Goal: Transaction & Acquisition: Subscribe to service/newsletter

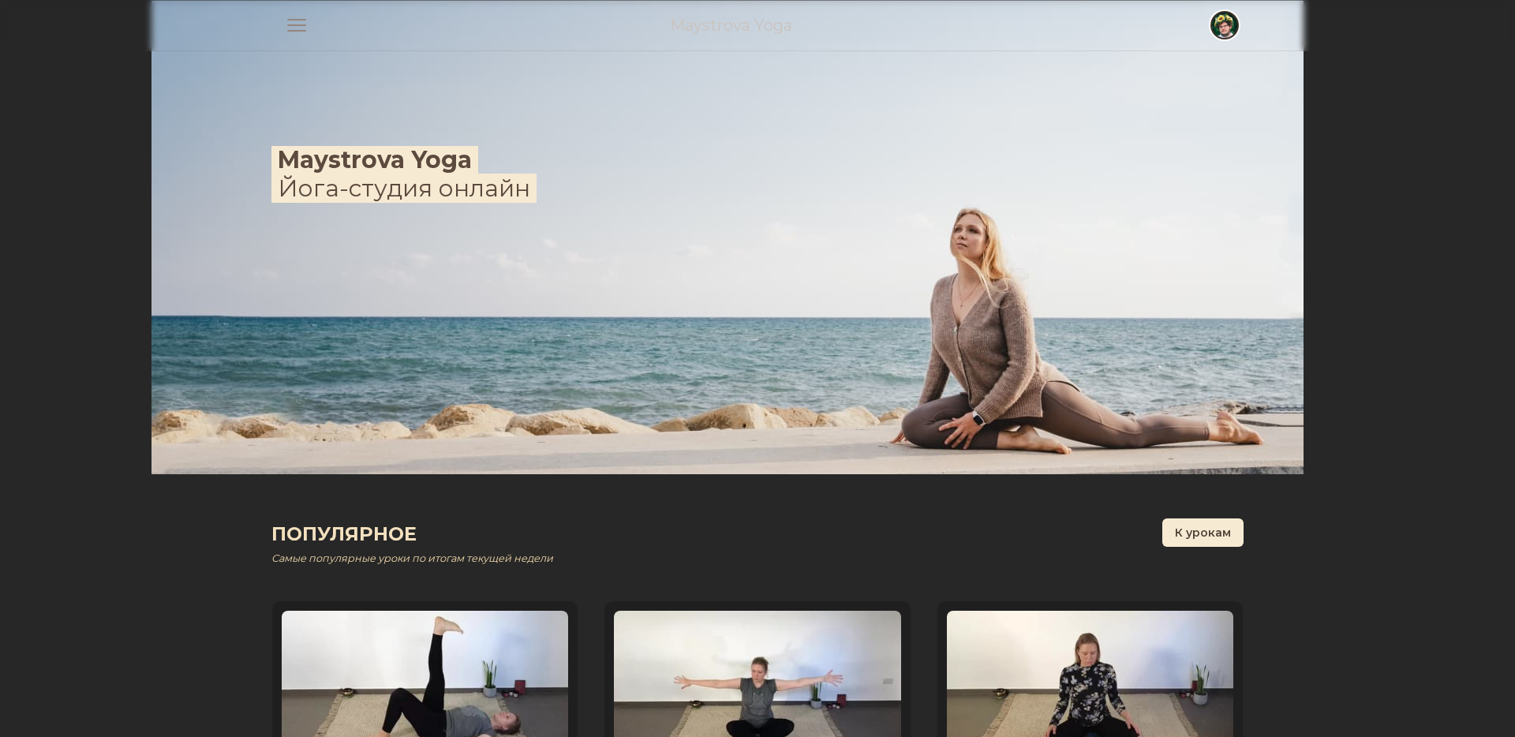
click at [1231, 17] on span "button" at bounding box center [1224, 25] width 35 height 35
click at [1161, 120] on link "Выход" at bounding box center [1162, 118] width 152 height 28
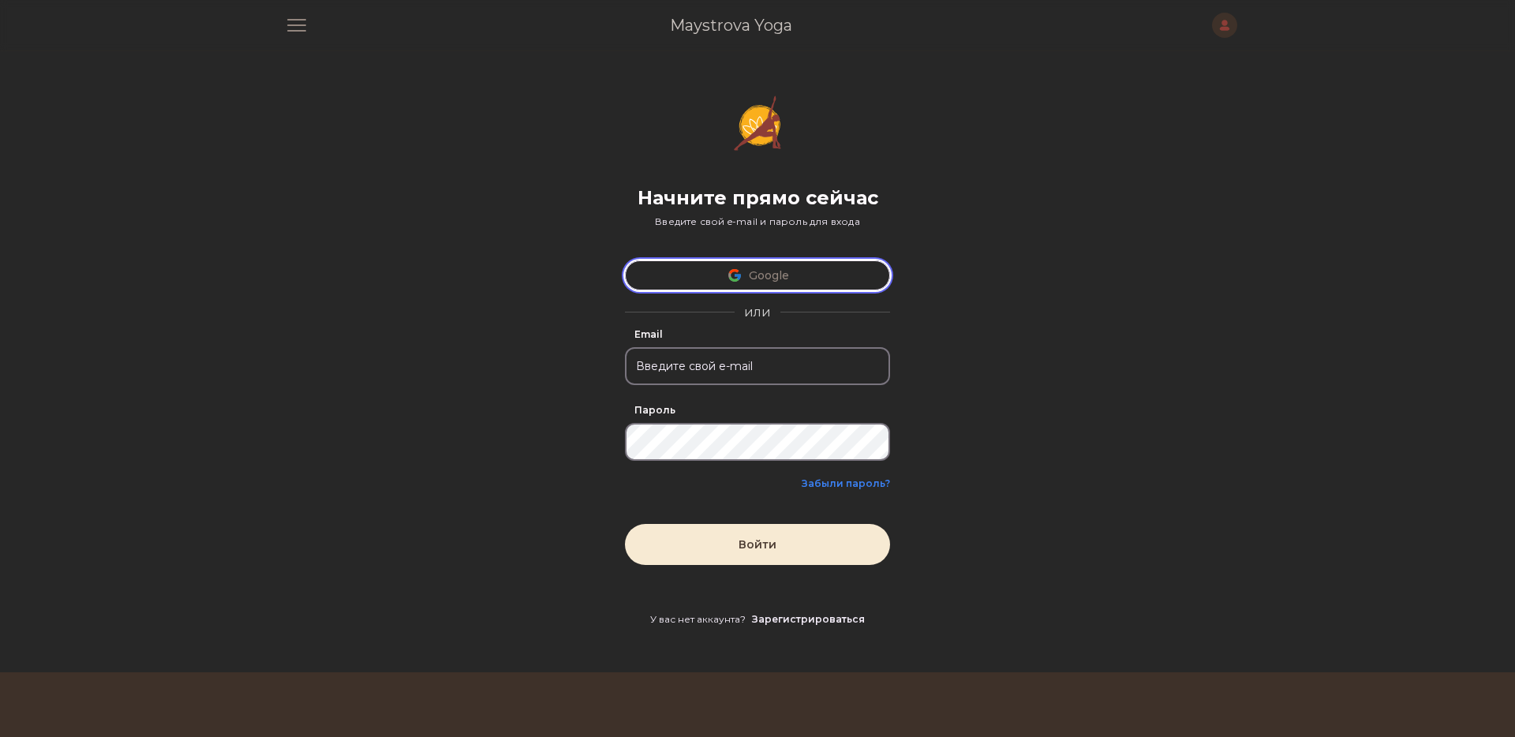
click at [799, 272] on button "Google" at bounding box center [757, 275] width 265 height 30
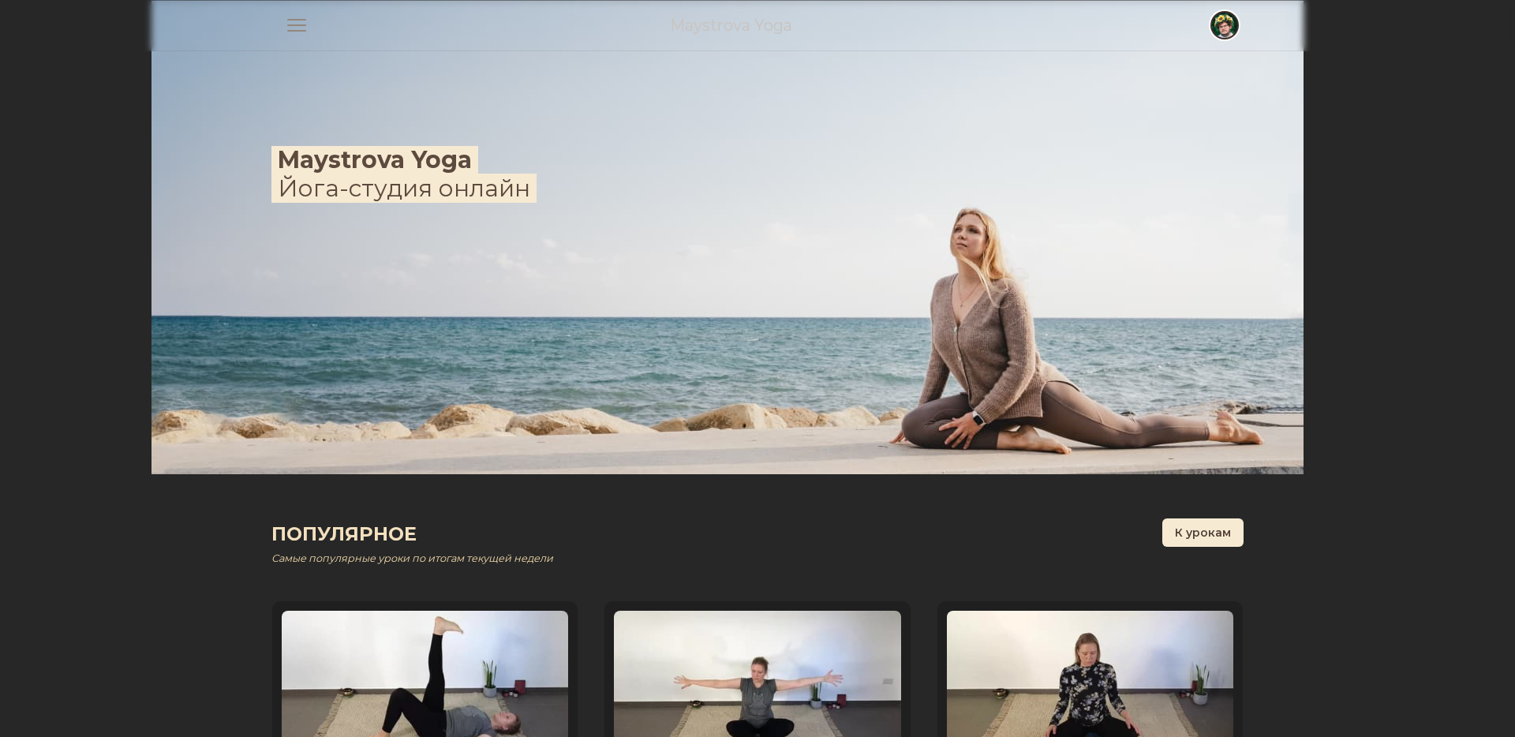
click at [1221, 24] on span "button" at bounding box center [1224, 25] width 35 height 35
click at [1146, 84] on link "Настройки" at bounding box center [1162, 90] width 152 height 28
click at [1226, 23] on span "button" at bounding box center [1224, 25] width 35 height 35
click at [1185, 66] on link "Аккаунт" at bounding box center [1162, 61] width 152 height 28
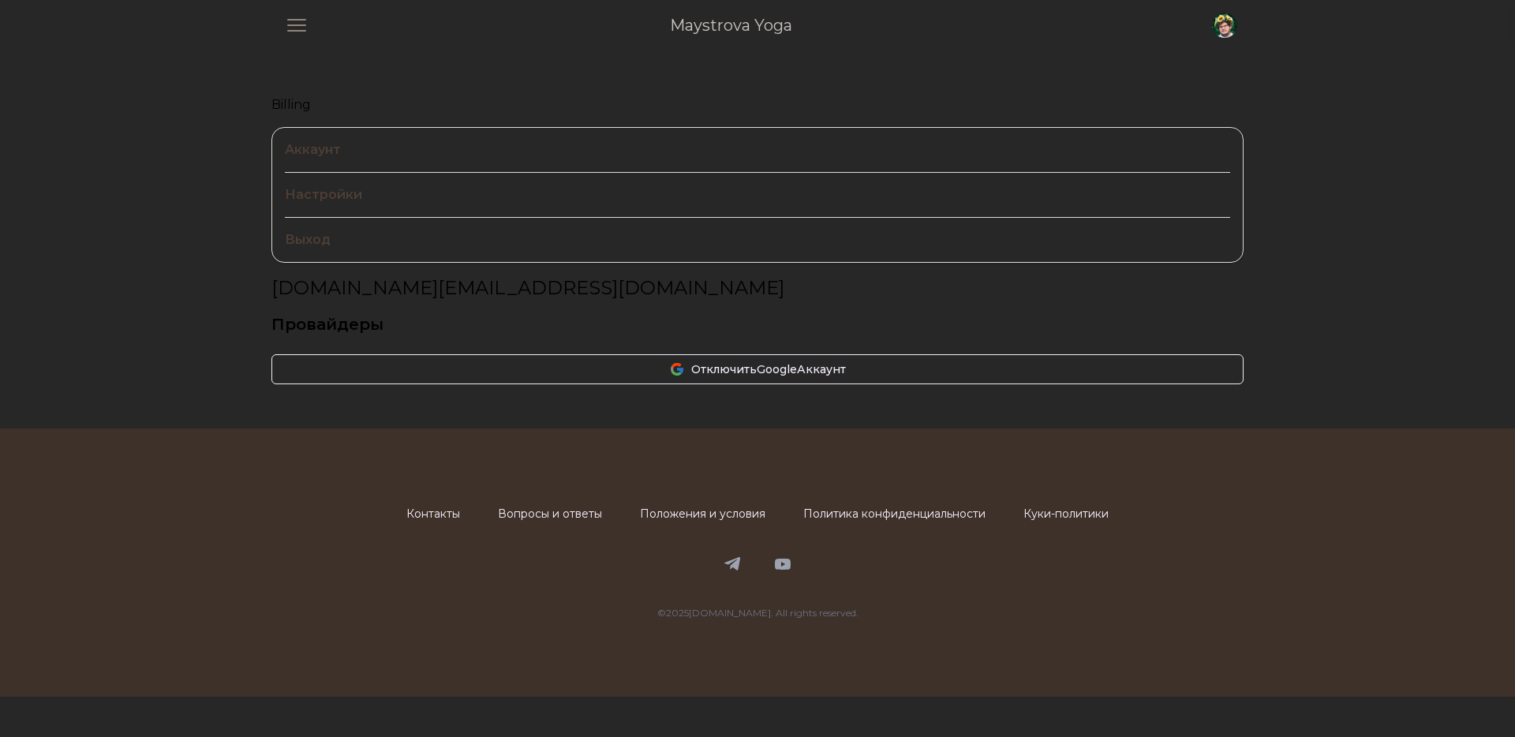
click at [292, 103] on link "Billing" at bounding box center [757, 104] width 972 height 19
click at [1227, 28] on span "button" at bounding box center [1224, 25] width 35 height 35
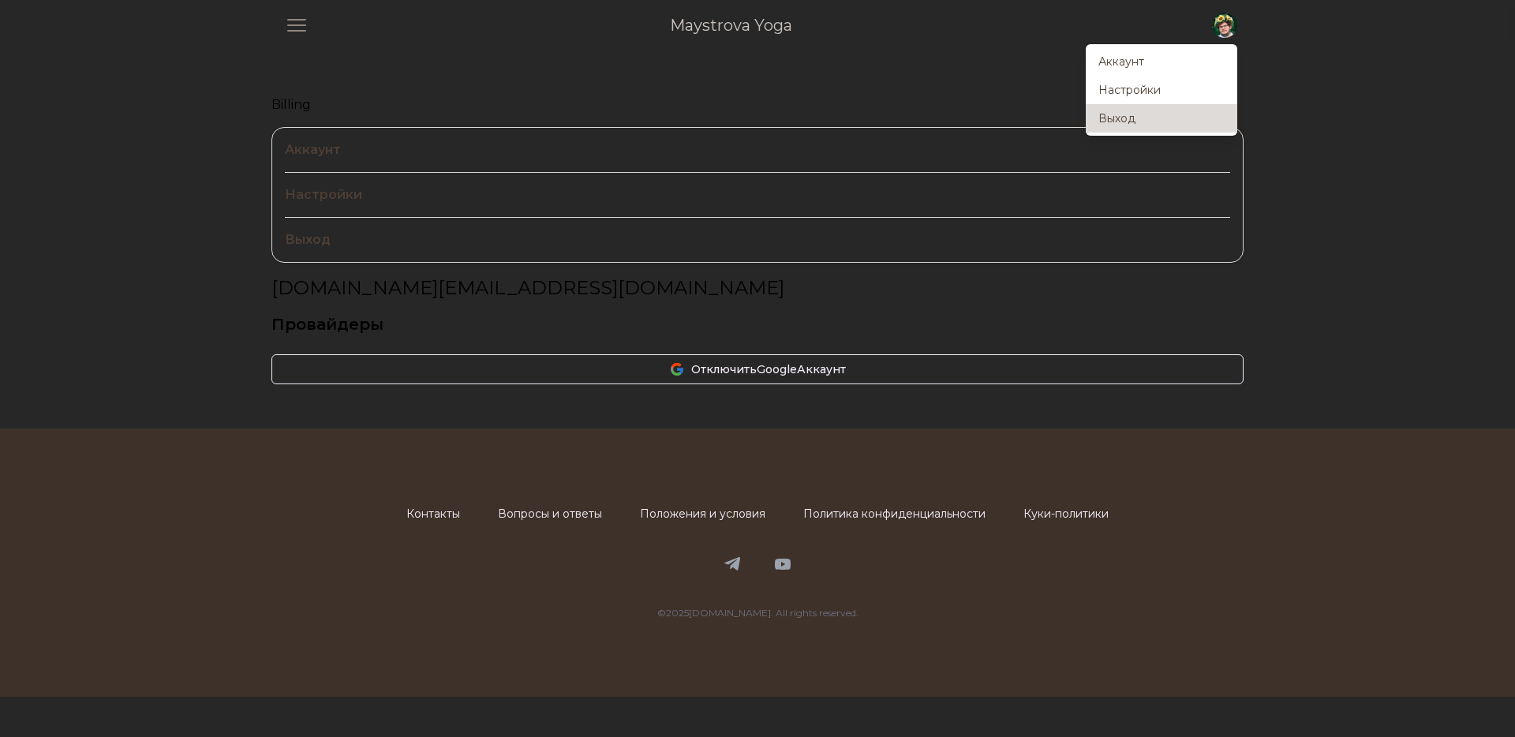
click at [1181, 114] on link "Выход" at bounding box center [1162, 118] width 152 height 28
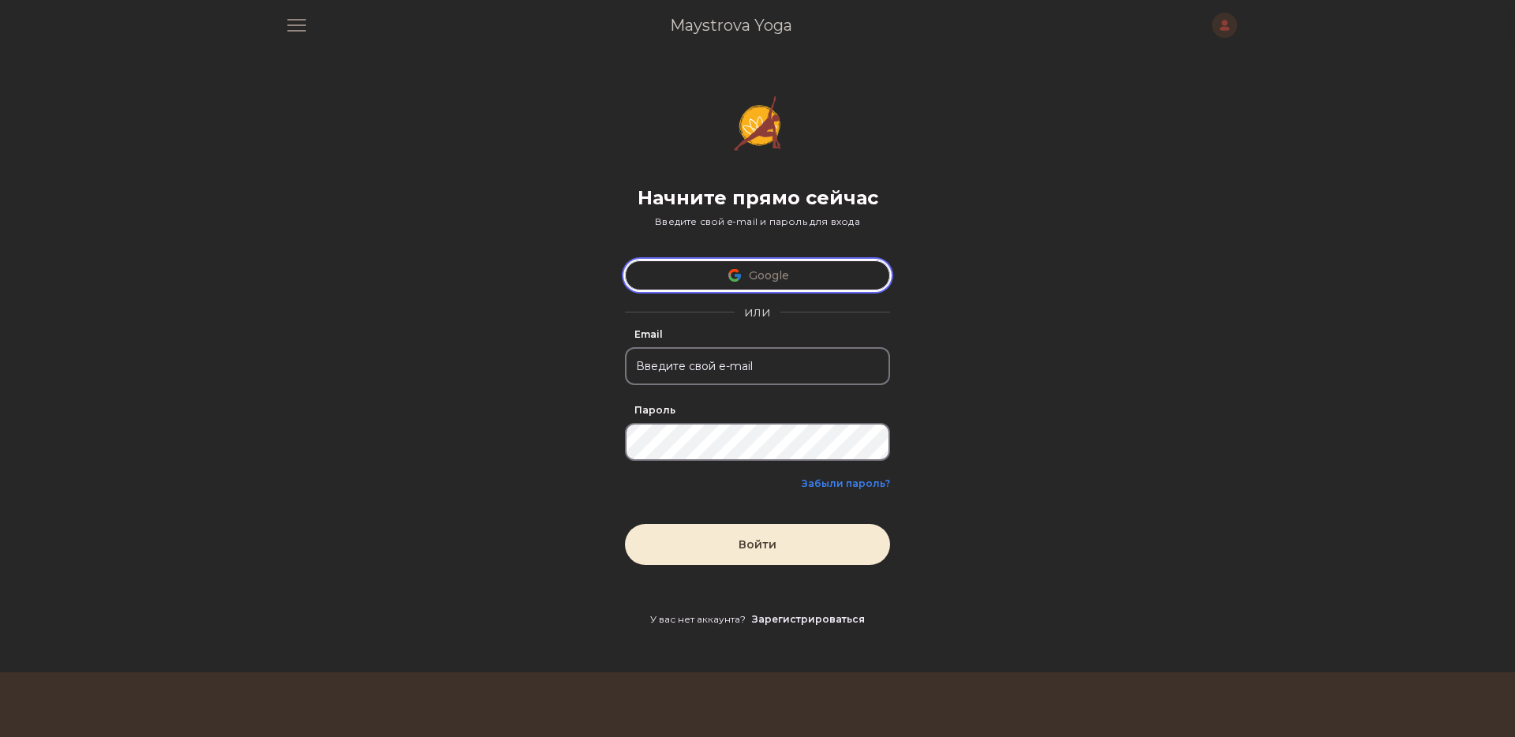
click at [802, 271] on button "Google" at bounding box center [757, 275] width 265 height 30
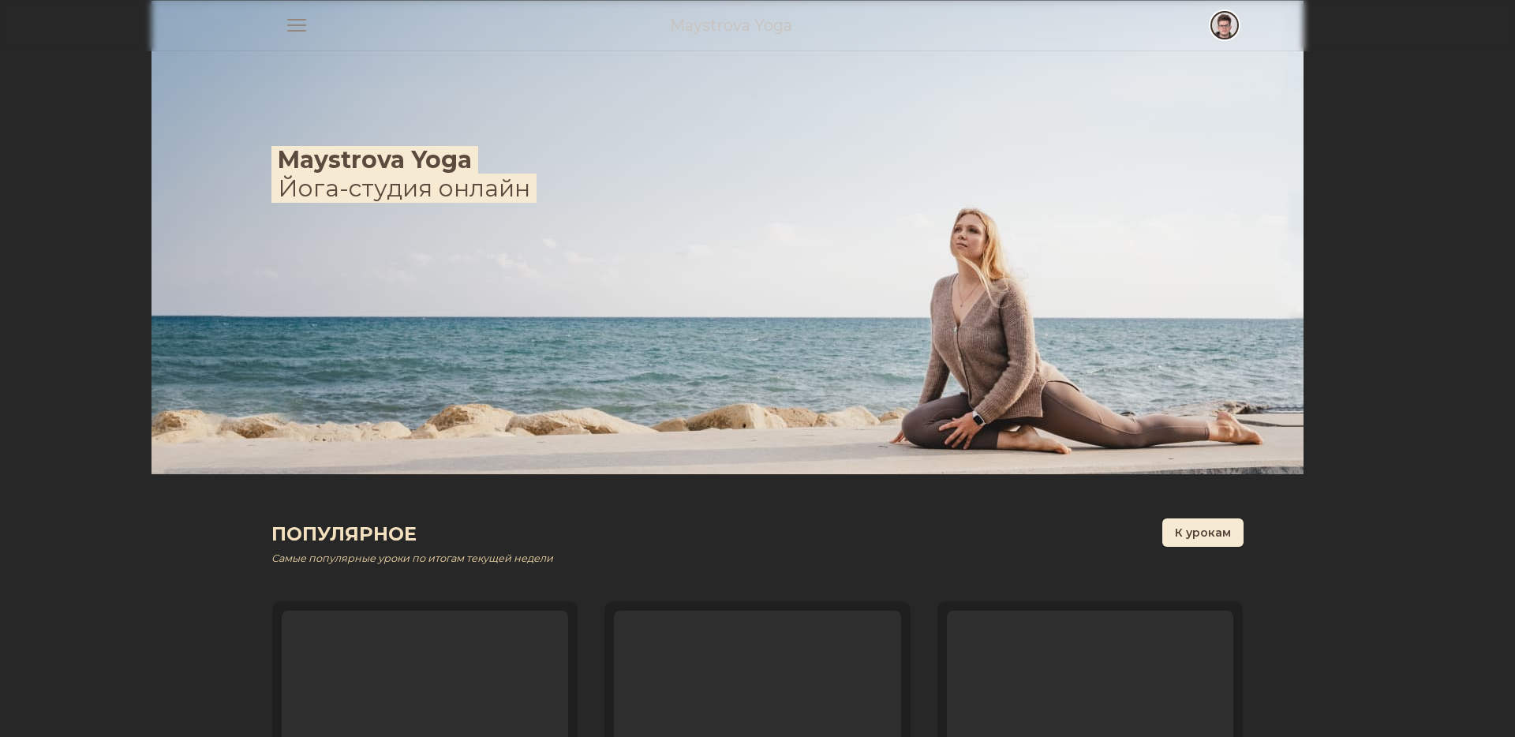
click at [1231, 32] on span "button" at bounding box center [1224, 25] width 35 height 35
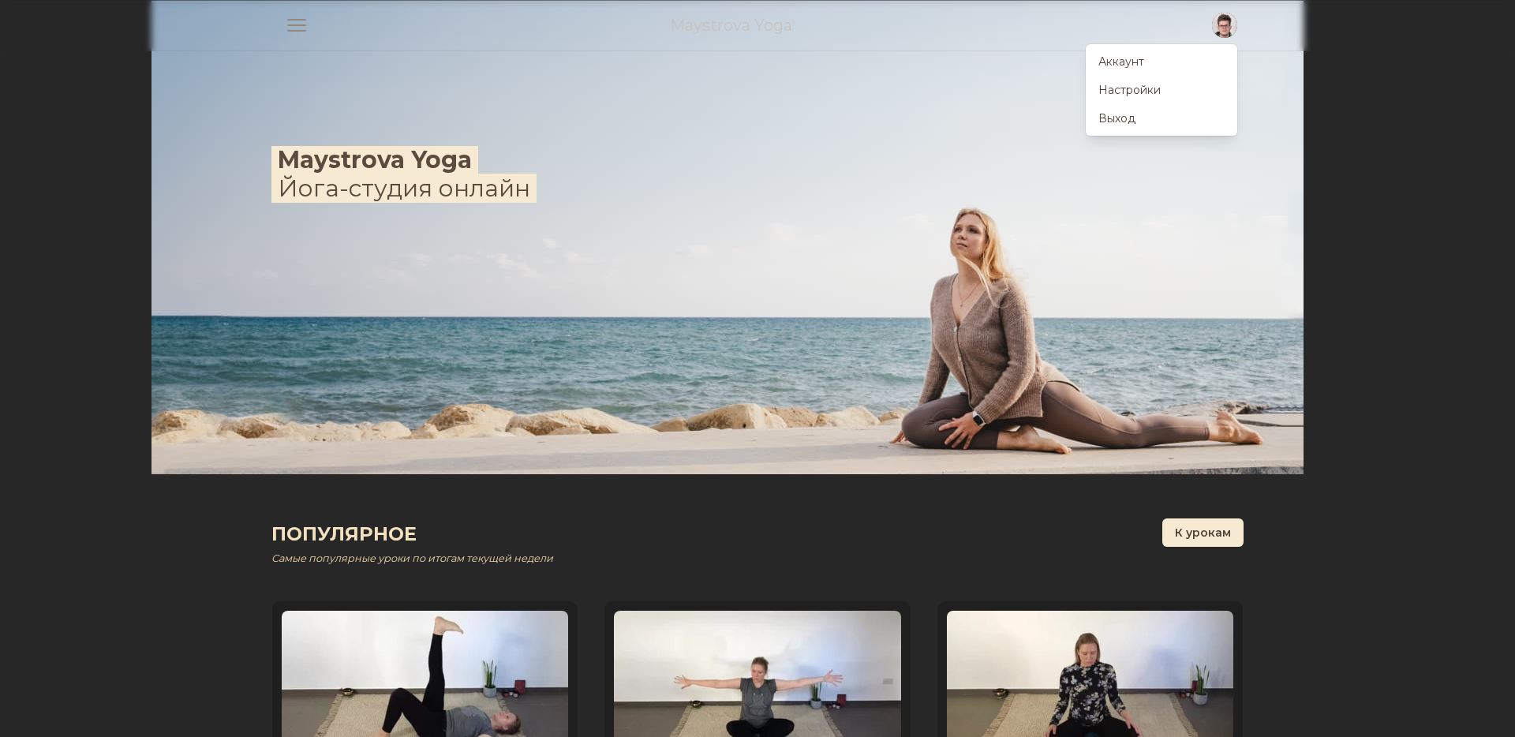
click at [1336, 283] on div "Maystrova Yoga Йога-студия онлайн" at bounding box center [758, 238] width 1212 height 474
click at [1218, 25] on span "button" at bounding box center [1224, 25] width 35 height 35
click at [1154, 54] on link "Аккаунт" at bounding box center [1162, 61] width 152 height 28
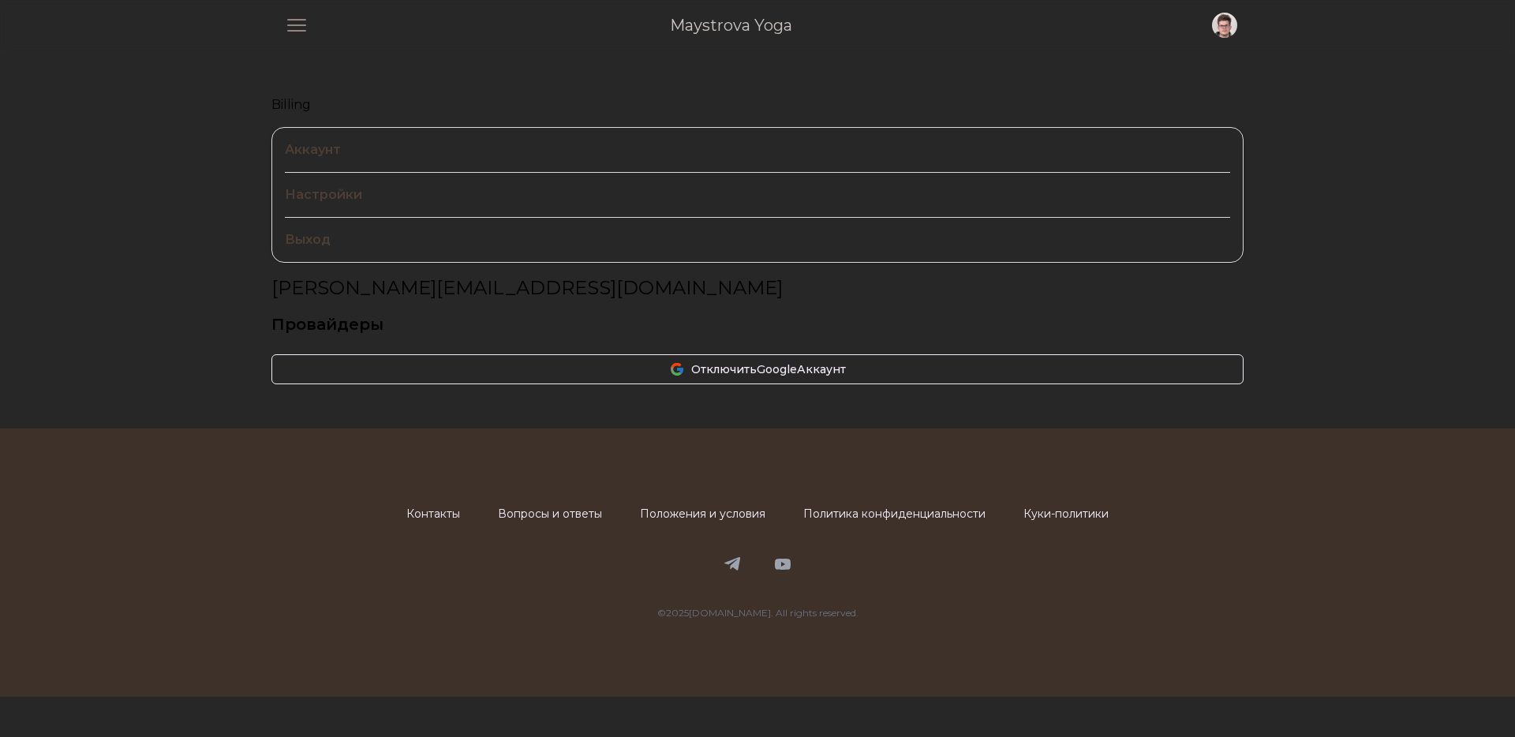
click at [321, 150] on link "Аккаунт" at bounding box center [757, 150] width 945 height 44
click at [298, 103] on link "Billing" at bounding box center [757, 104] width 972 height 19
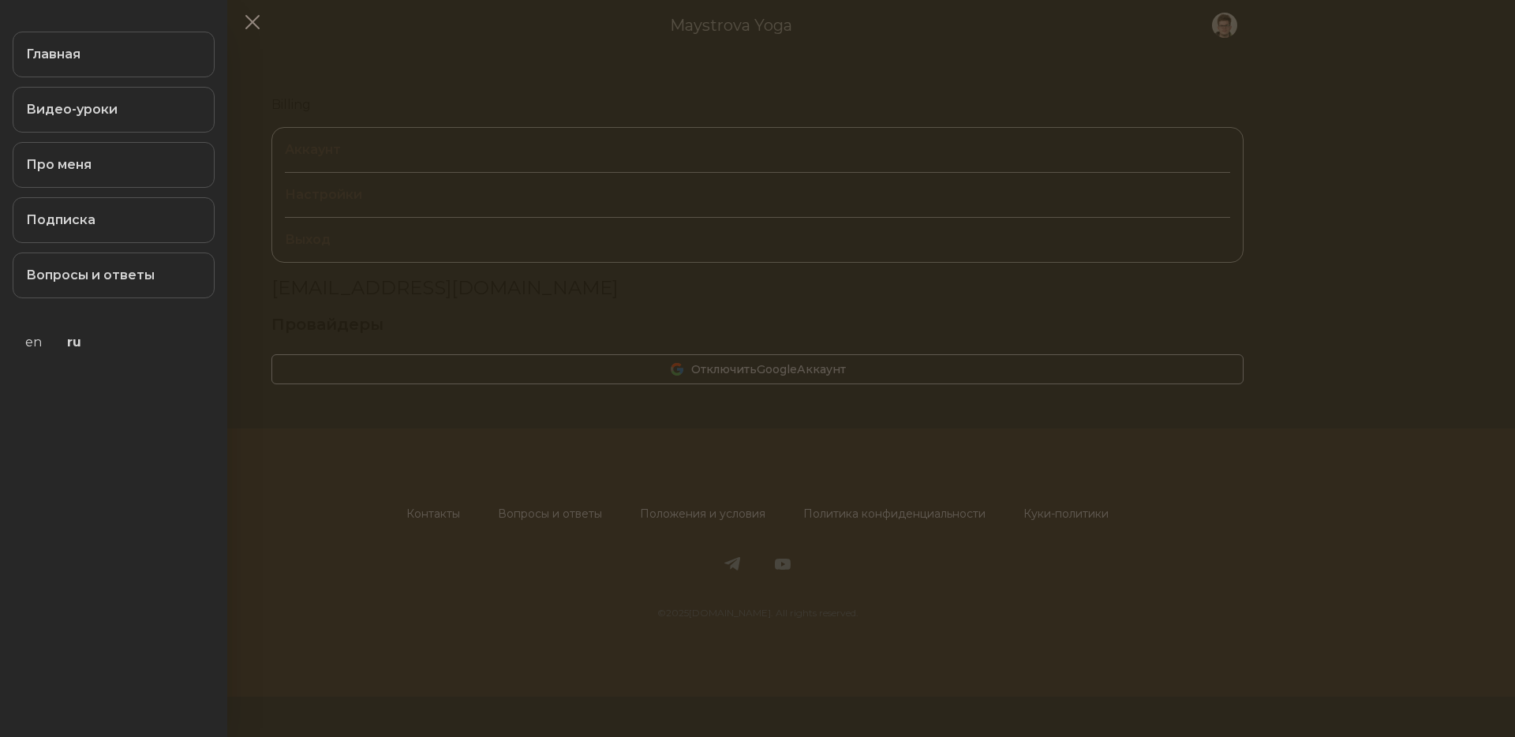
click at [287, 26] on button at bounding box center [757, 368] width 1515 height 737
click at [92, 225] on link "Подписка" at bounding box center [114, 220] width 202 height 46
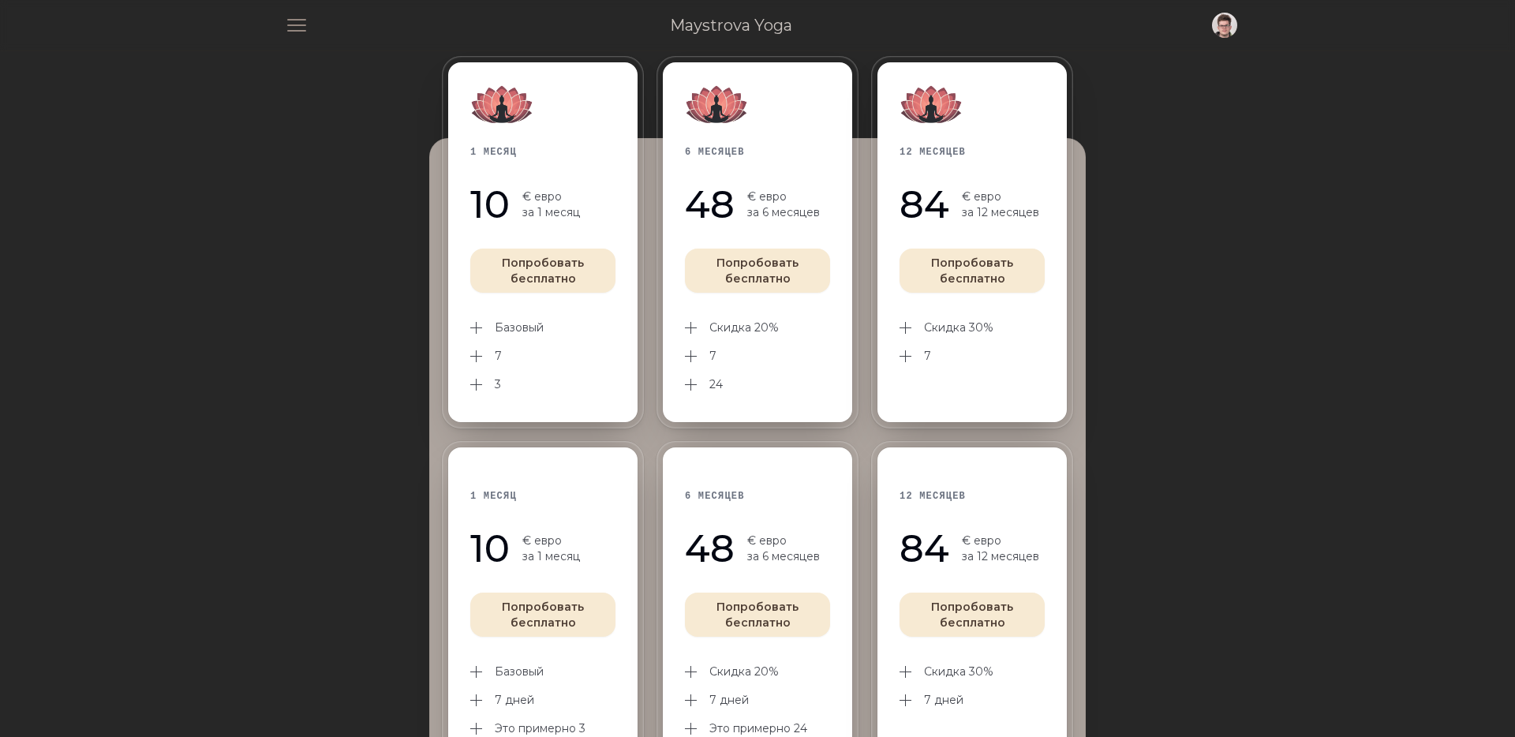
scroll to position [268, 0]
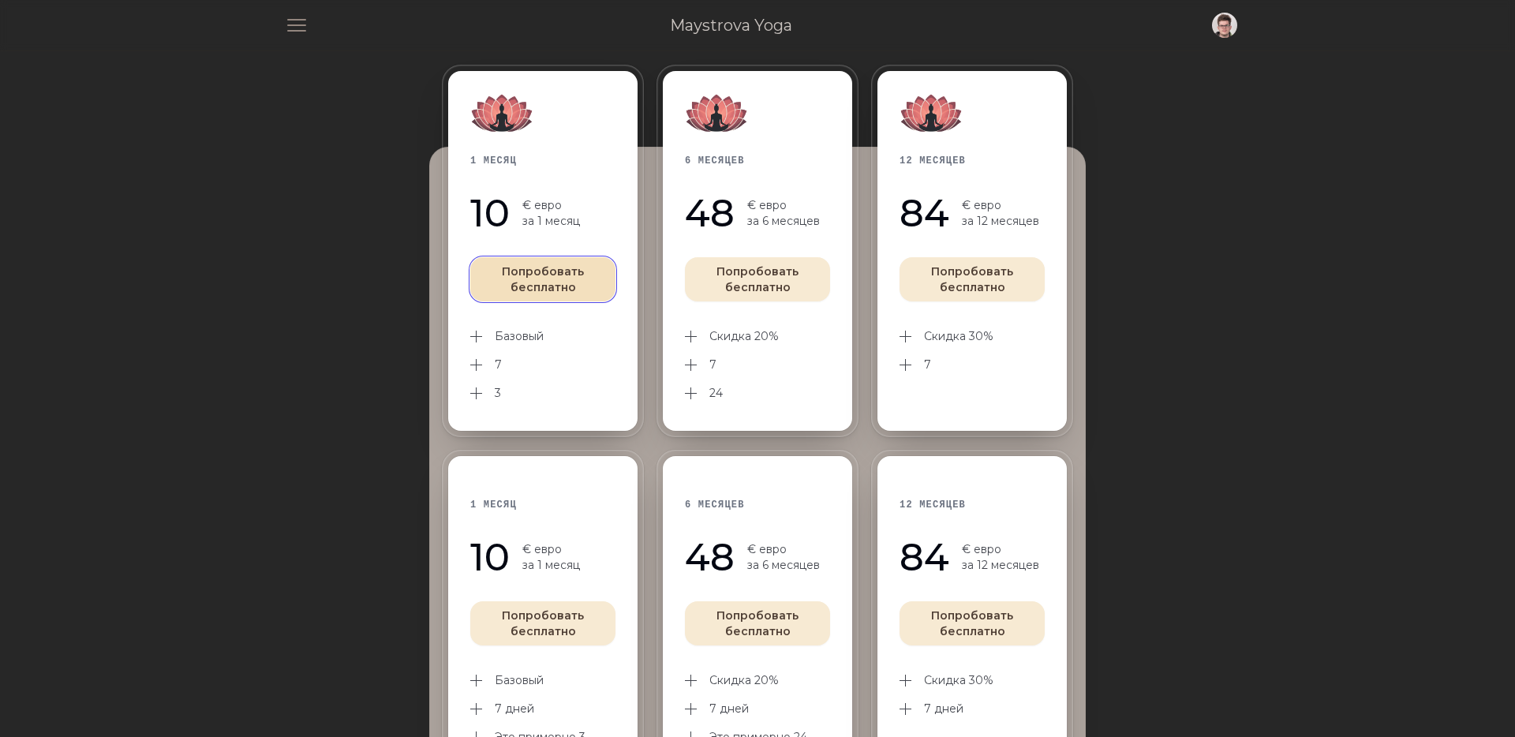
click at [530, 283] on button "Попробовать бесплатно" at bounding box center [542, 279] width 145 height 44
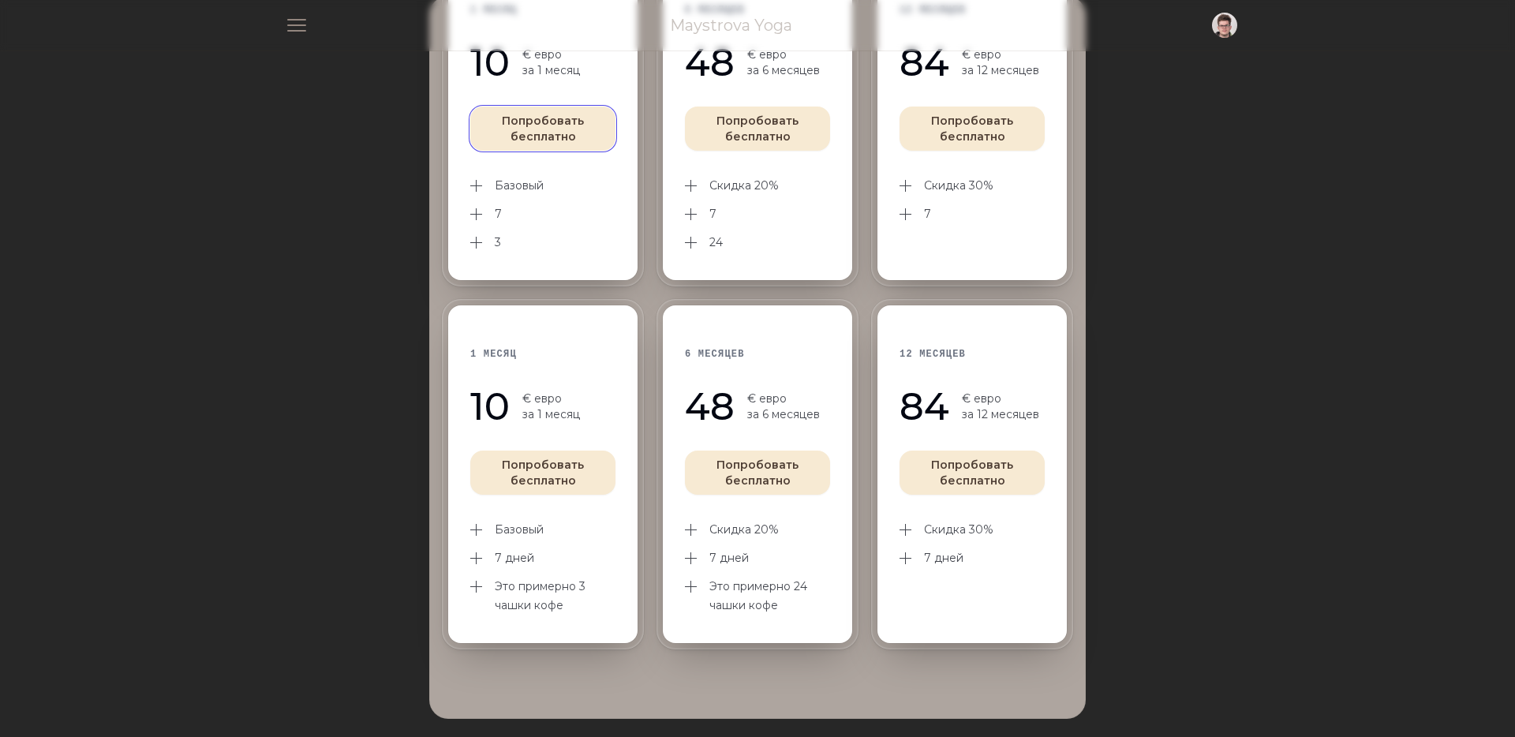
scroll to position [470, 0]
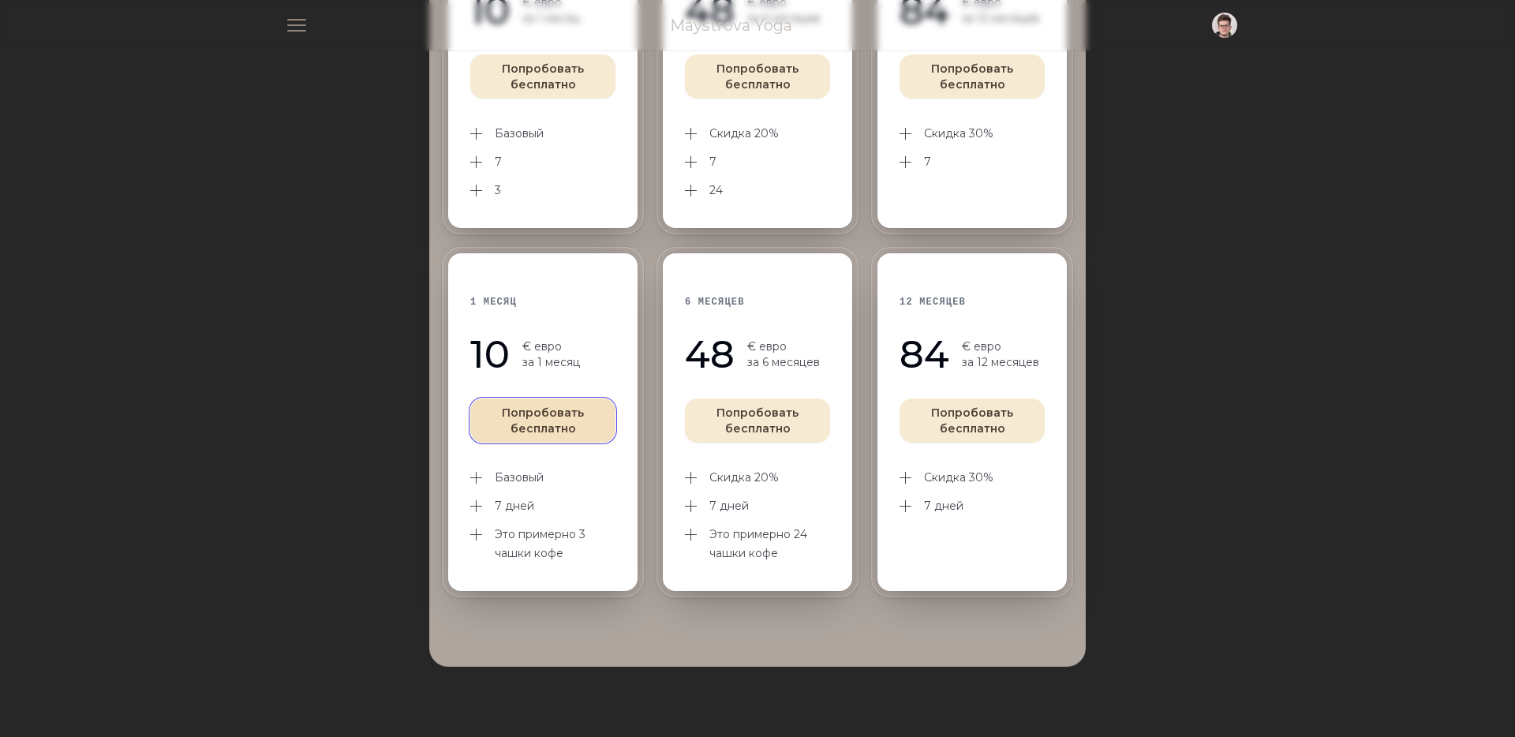
click at [596, 425] on button "Попробовать бесплатно" at bounding box center [542, 421] width 145 height 44
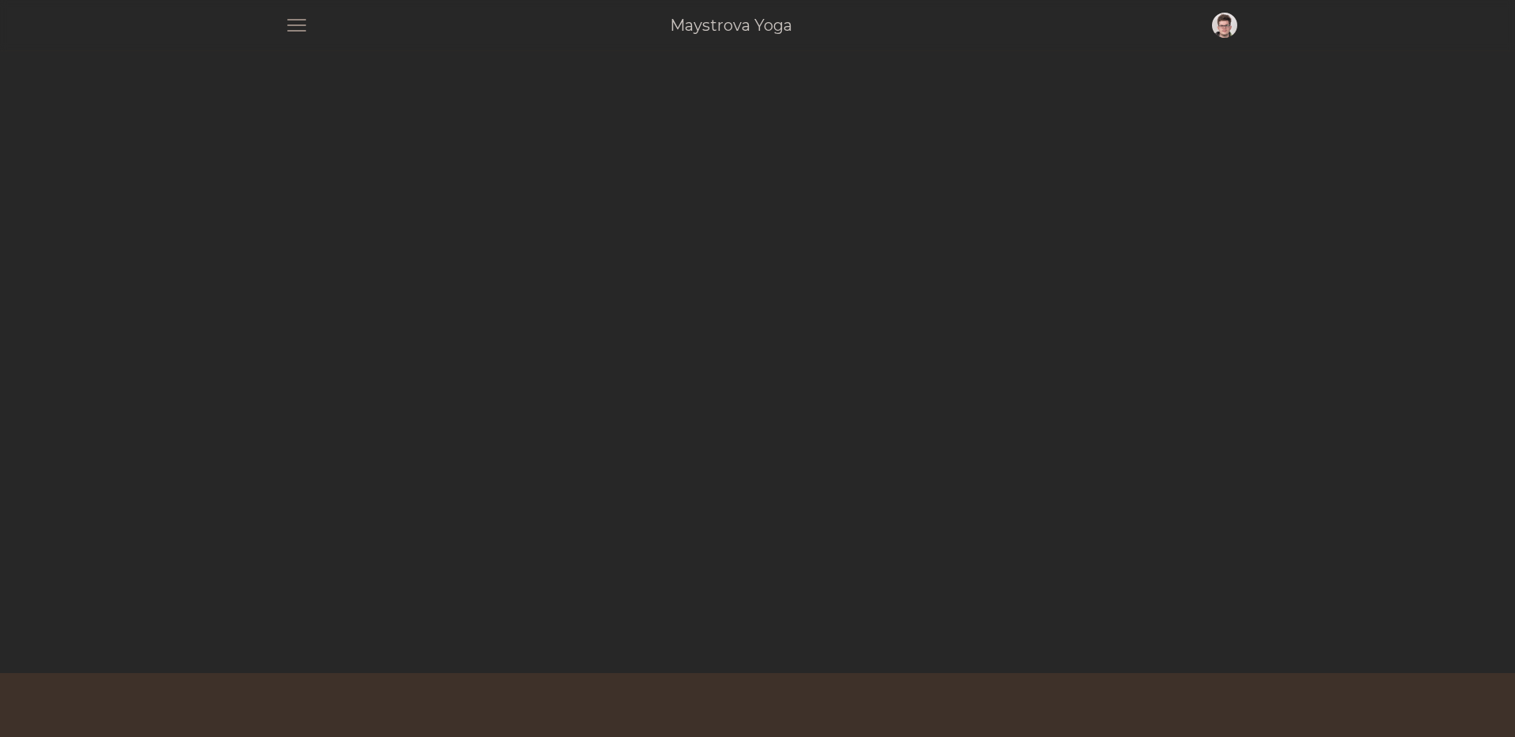
scroll to position [1211, 0]
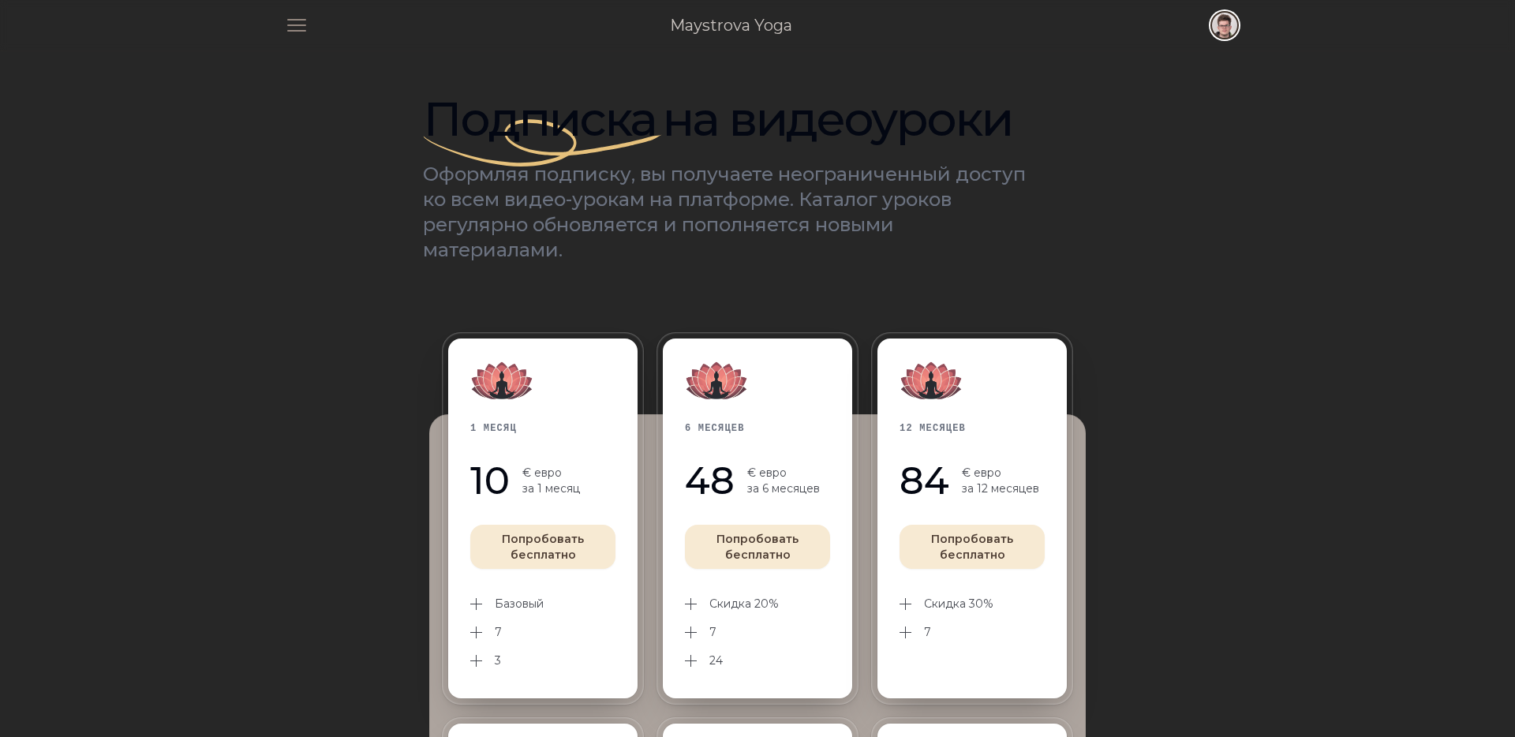
click at [1210, 17] on span "button" at bounding box center [1224, 25] width 35 height 35
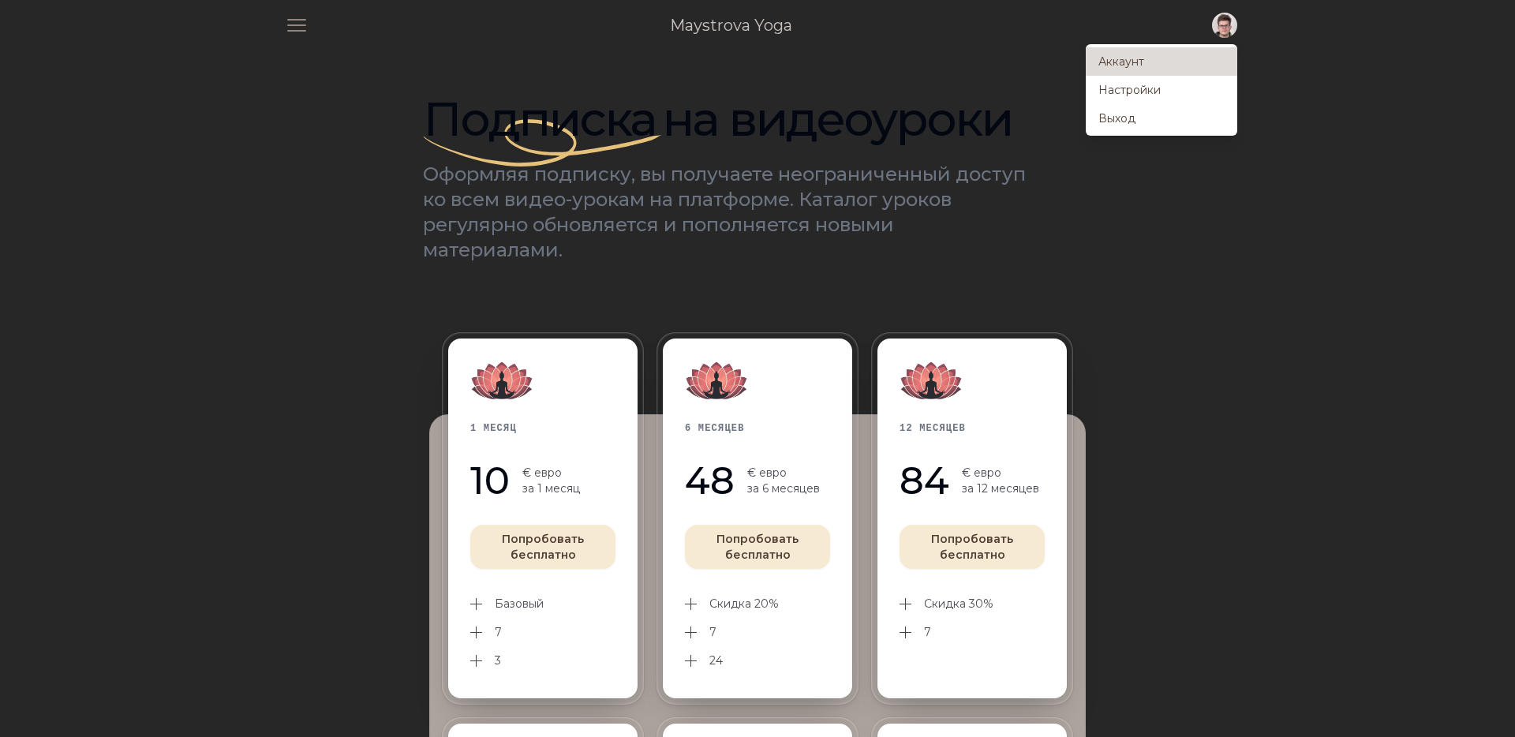
click at [1165, 54] on link "Аккаунт" at bounding box center [1162, 61] width 152 height 28
